Goal: Transaction & Acquisition: Purchase product/service

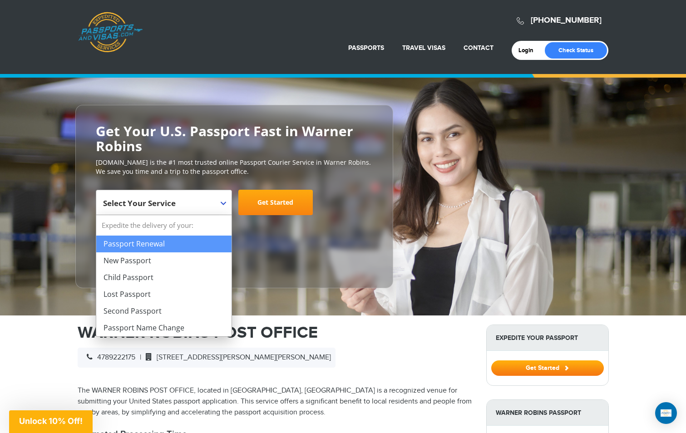
click at [218, 201] on span "Select Your Service" at bounding box center [162, 206] width 119 height 25
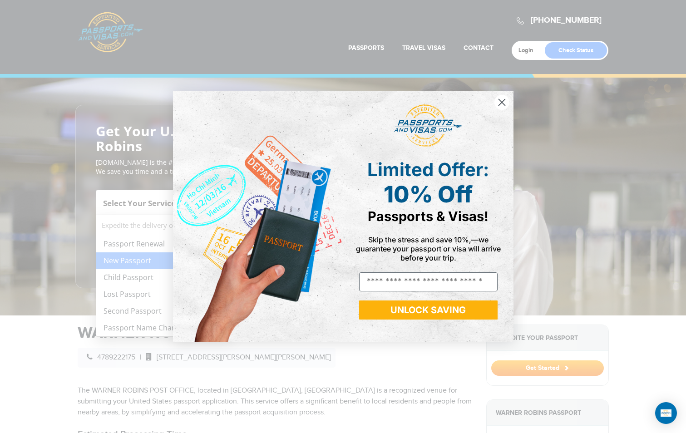
click at [108, 307] on div "Close dialog Limited Offer: 10% Off Passports & Visas! Skip the stress and save…" at bounding box center [343, 216] width 686 height 433
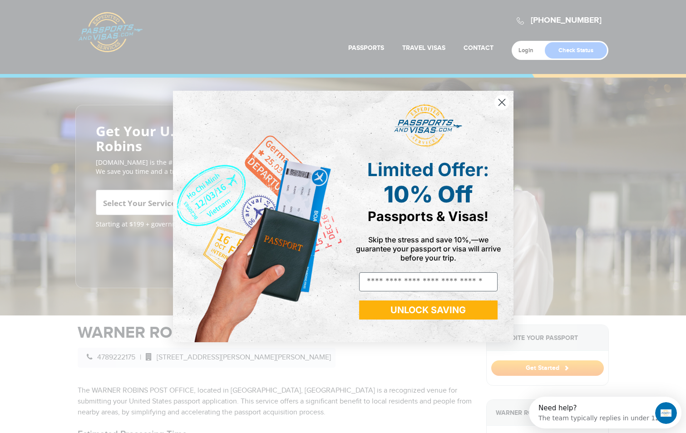
click at [506, 104] on circle "Close dialog" at bounding box center [501, 102] width 15 height 15
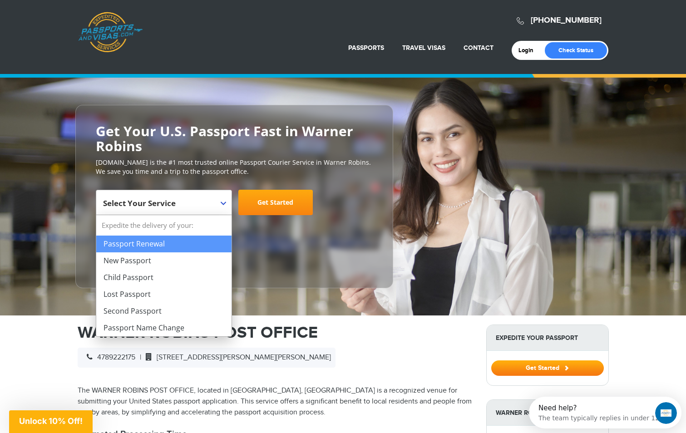
click at [223, 205] on b at bounding box center [223, 204] width 5 height 4
click at [308, 167] on p "[DOMAIN_NAME] is the #1 most trusted online Passport Courier Service in Warner …" at bounding box center [234, 167] width 277 height 18
click at [219, 201] on span "Select Your Service" at bounding box center [162, 206] width 119 height 25
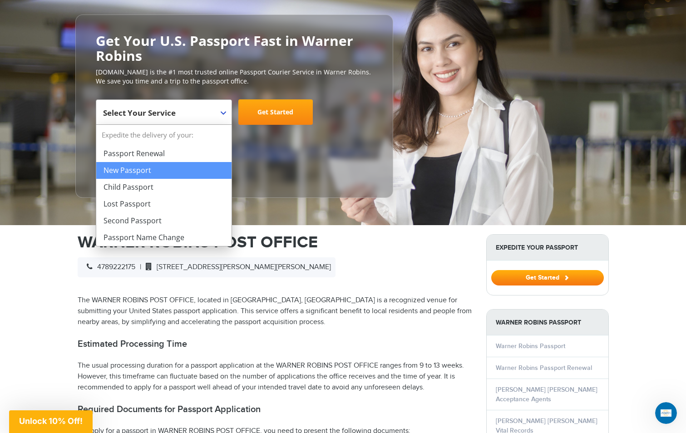
scroll to position [91, 0]
select select "**********"
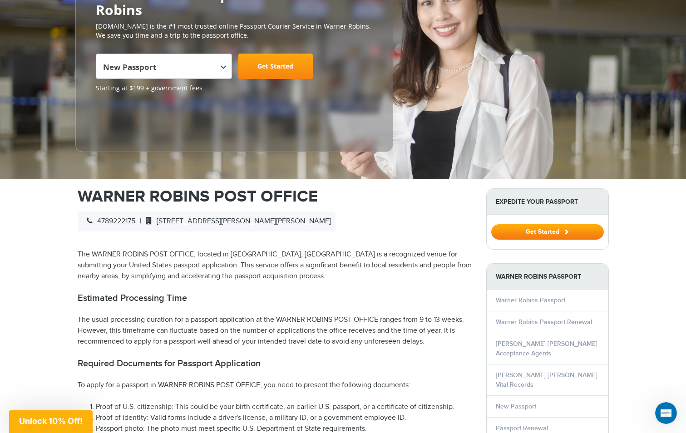
scroll to position [0, 0]
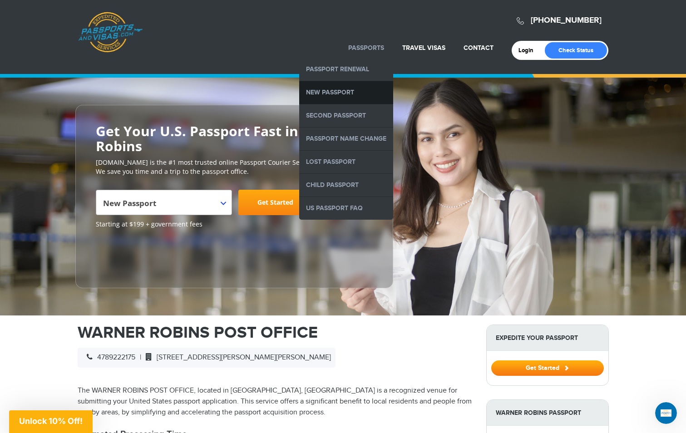
click at [345, 87] on link "New Passport" at bounding box center [346, 92] width 94 height 23
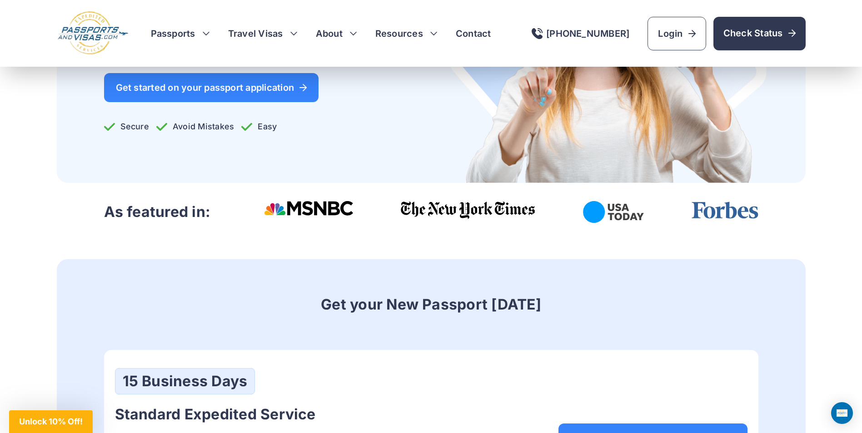
scroll to position [227, 0]
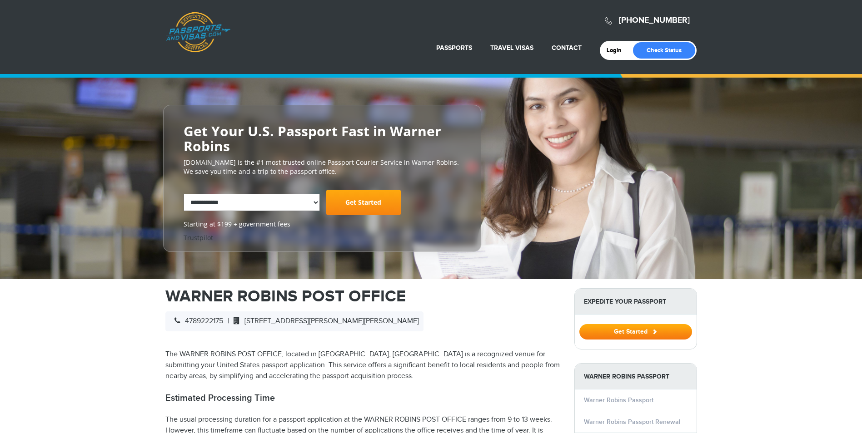
select select "**********"
